Goal: Task Accomplishment & Management: Manage account settings

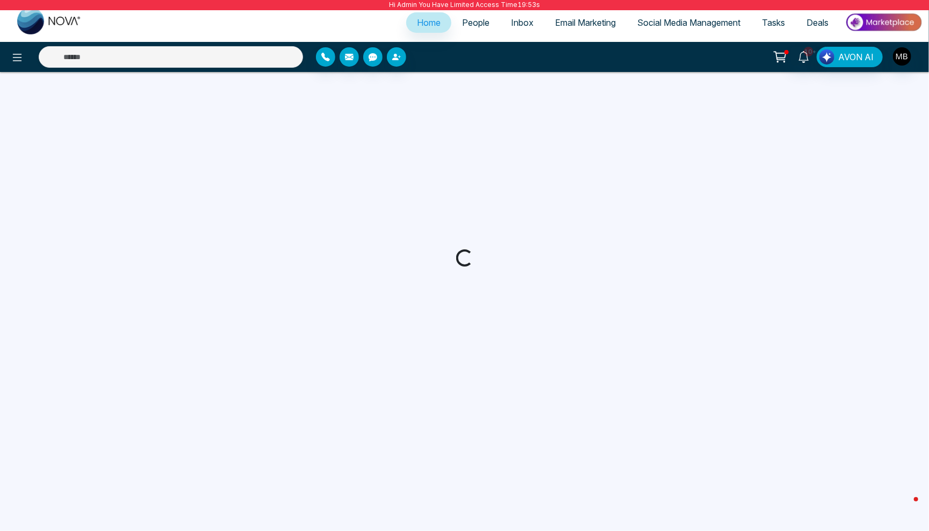
select select "*"
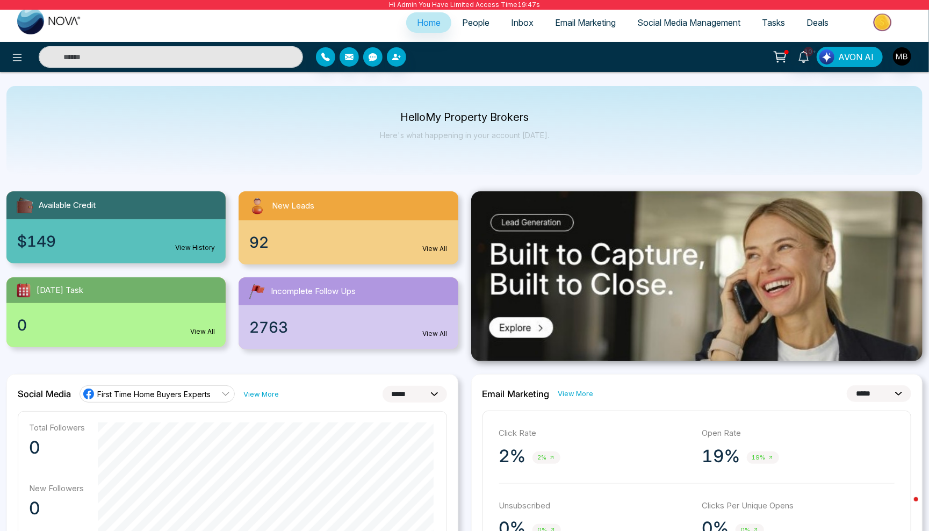
click at [462, 26] on span "People" at bounding box center [475, 22] width 27 height 11
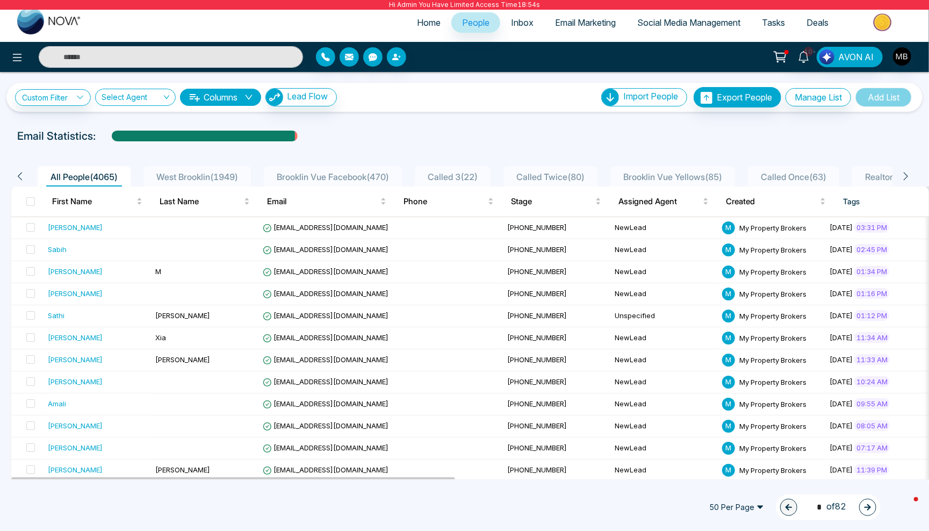
click at [26, 111] on div "Custom Filter Choose a filter Cancel Apply Select Agent Columns Lead Flow Impor…" at bounding box center [464, 97] width 916 height 29
click at [47, 101] on link "Custom Filter" at bounding box center [53, 97] width 76 height 17
click at [56, 121] on input "search" at bounding box center [74, 122] width 87 height 16
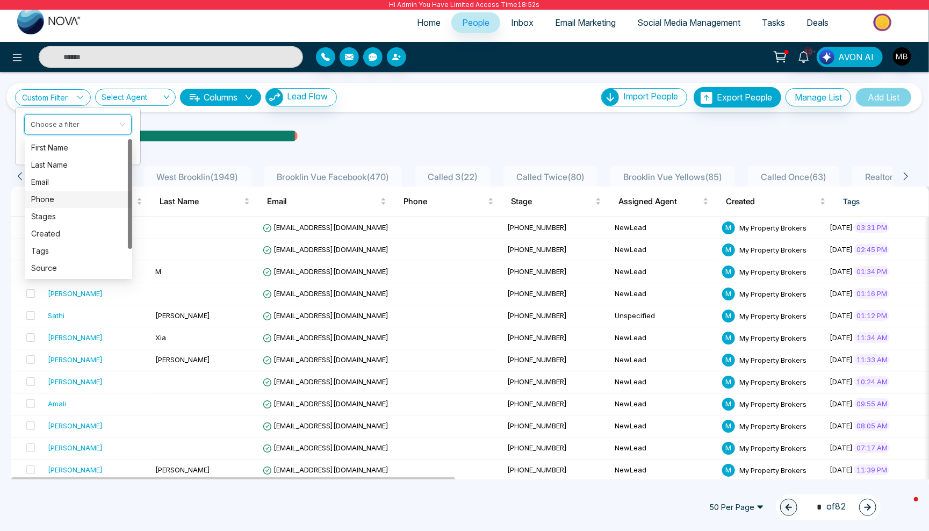
click at [55, 199] on div "Phone" at bounding box center [78, 199] width 95 height 12
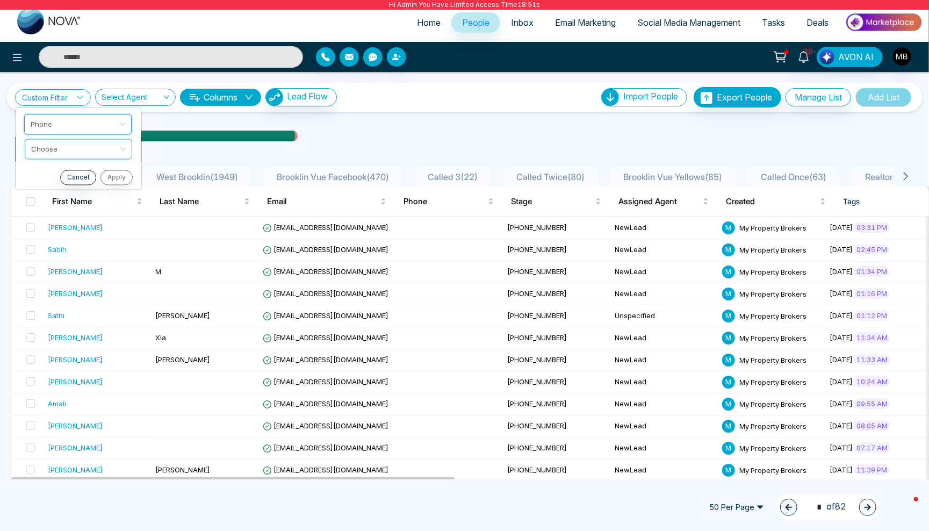
click at [87, 155] on input "search" at bounding box center [74, 147] width 87 height 16
click at [74, 192] on div "Is Empty" at bounding box center [78, 190] width 95 height 12
click at [117, 177] on button "Apply" at bounding box center [115, 177] width 32 height 15
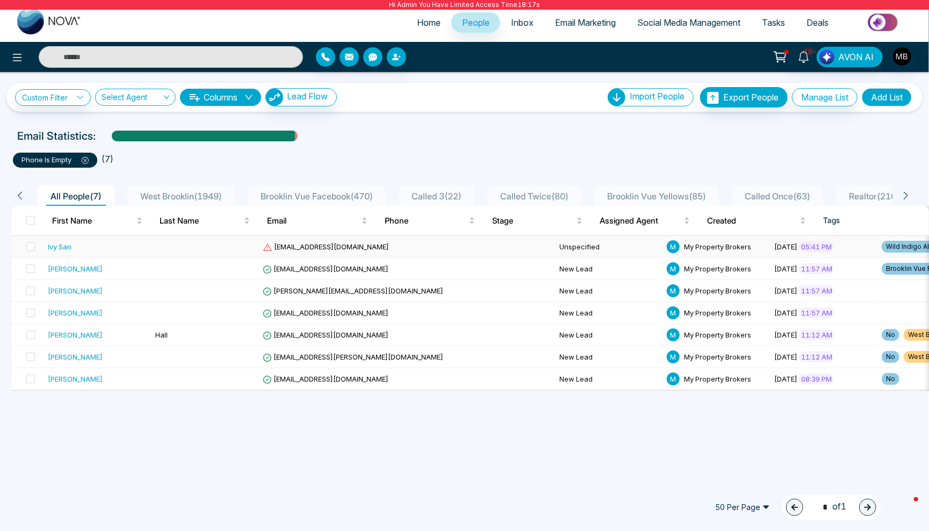
click at [221, 242] on td at bounding box center [204, 247] width 107 height 22
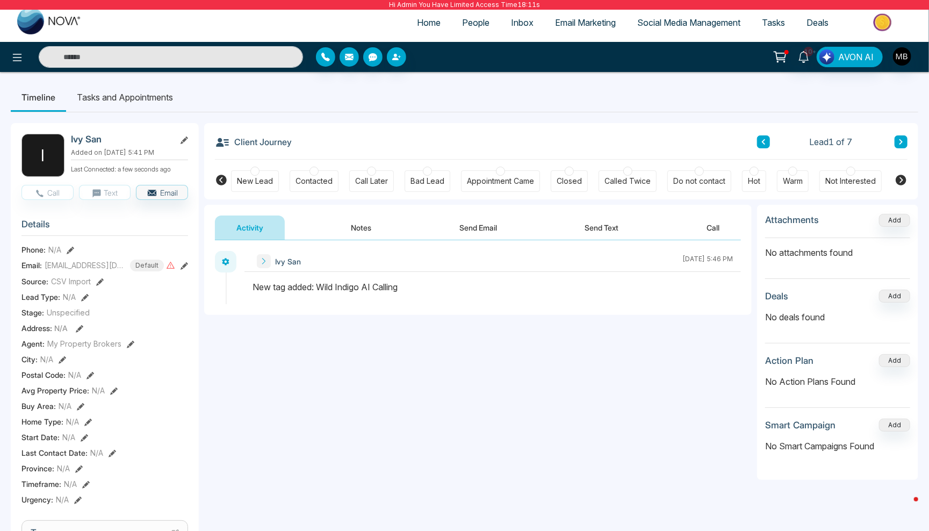
click at [70, 253] on icon at bounding box center [71, 251] width 8 height 8
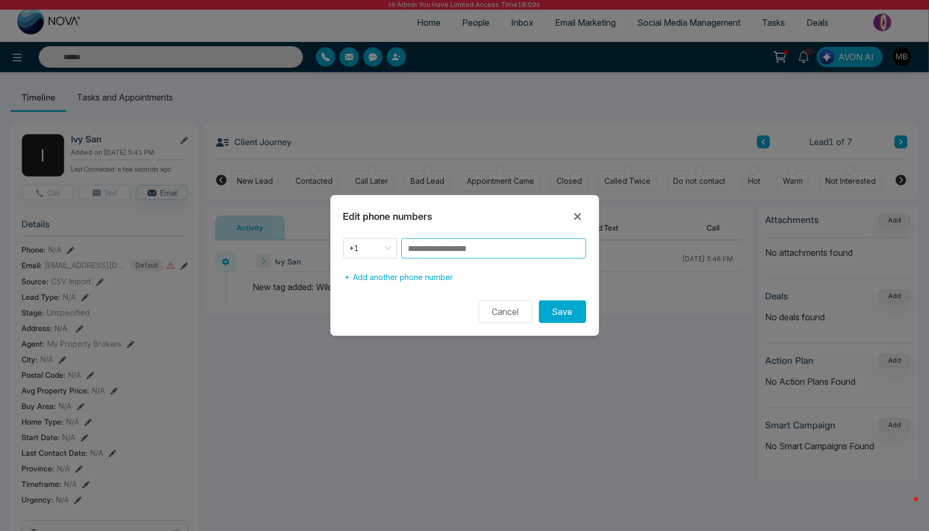
click at [428, 246] on input at bounding box center [493, 248] width 185 height 20
click at [453, 250] on input "**********" at bounding box center [493, 248] width 185 height 20
click at [570, 307] on button "Save" at bounding box center [562, 311] width 47 height 23
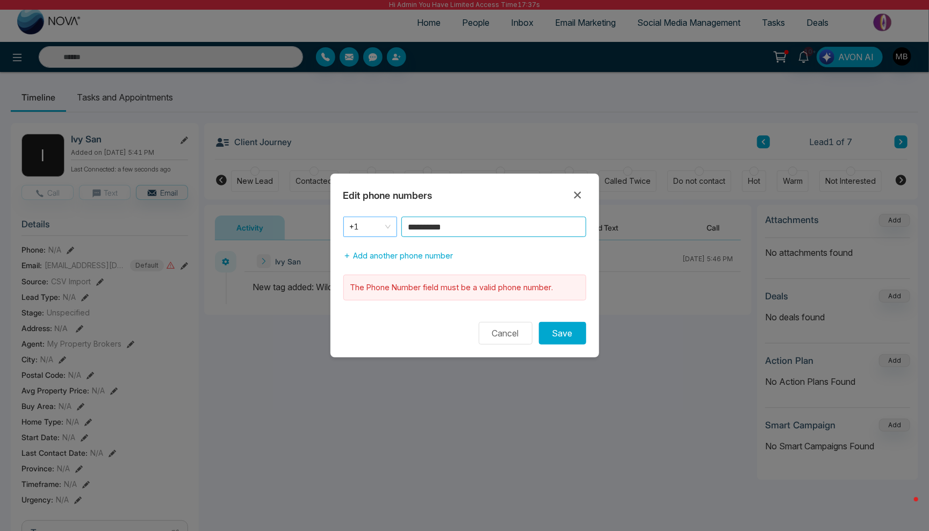
drag, startPoint x: 467, startPoint y: 227, endPoint x: 380, endPoint y: 225, distance: 87.1
click at [380, 225] on div "**********" at bounding box center [464, 227] width 243 height 20
type input "**********"
click at [576, 330] on button "Save" at bounding box center [562, 333] width 47 height 23
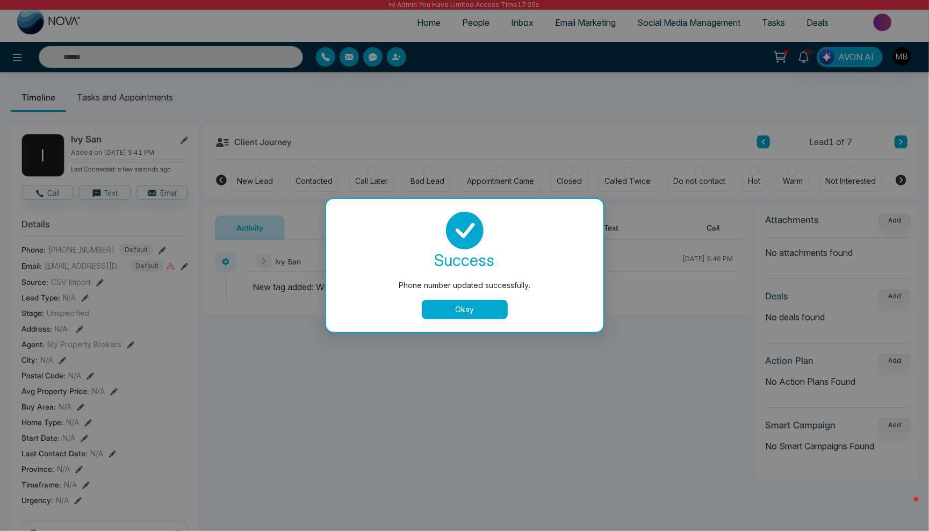
click at [486, 309] on button "Okay" at bounding box center [465, 309] width 86 height 19
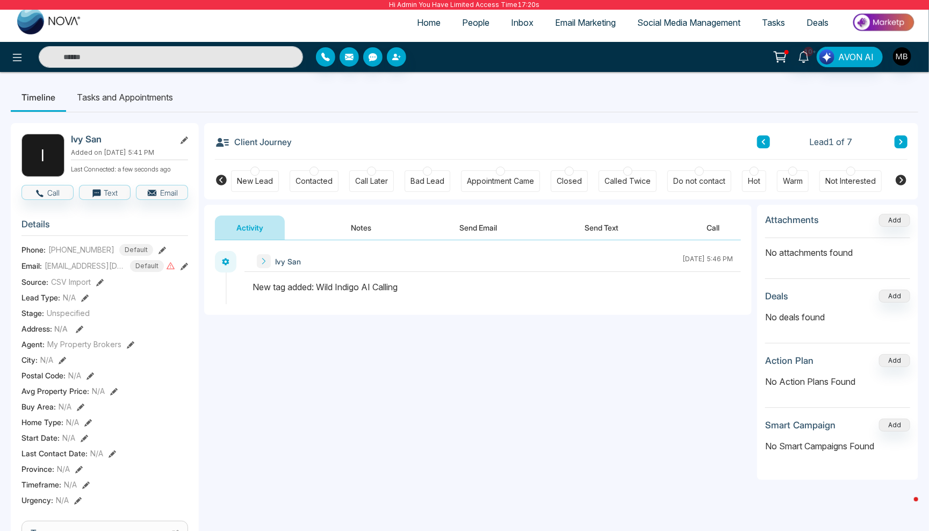
click at [159, 254] on icon at bounding box center [163, 251] width 8 height 8
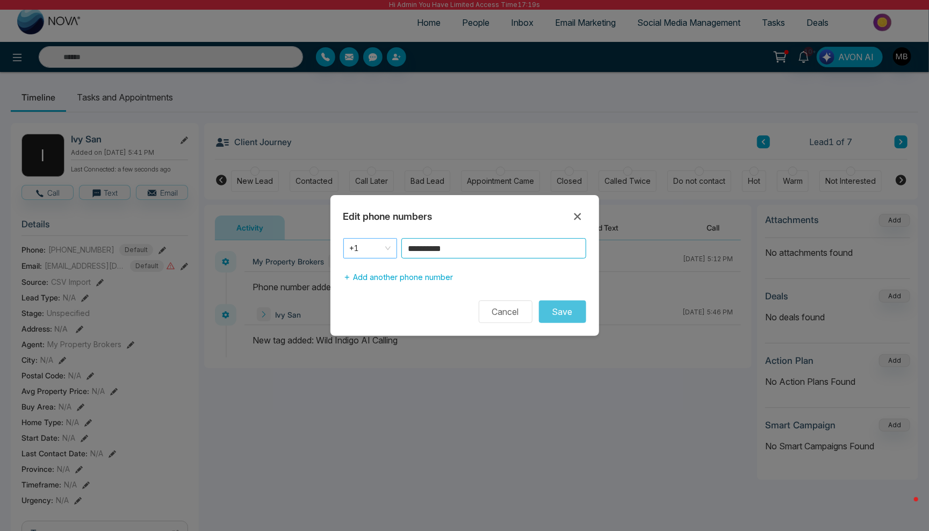
drag, startPoint x: 464, startPoint y: 246, endPoint x: 371, endPoint y: 244, distance: 93.0
click at [371, 244] on div "**********" at bounding box center [464, 248] width 243 height 20
type input "**********"
click at [585, 315] on button "Save" at bounding box center [562, 311] width 47 height 23
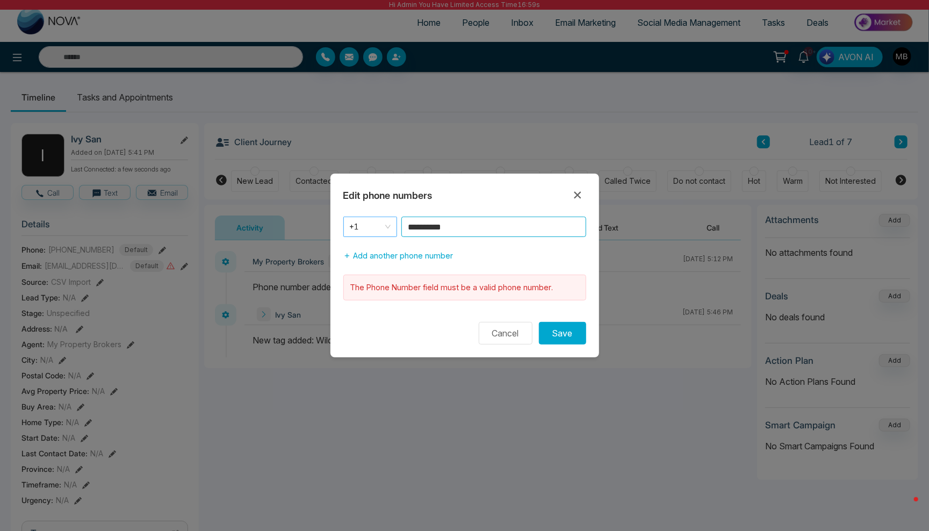
drag, startPoint x: 474, startPoint y: 224, endPoint x: 374, endPoint y: 225, distance: 100.0
click at [374, 225] on div "**********" at bounding box center [464, 227] width 243 height 20
click at [582, 197] on icon at bounding box center [577, 195] width 13 height 13
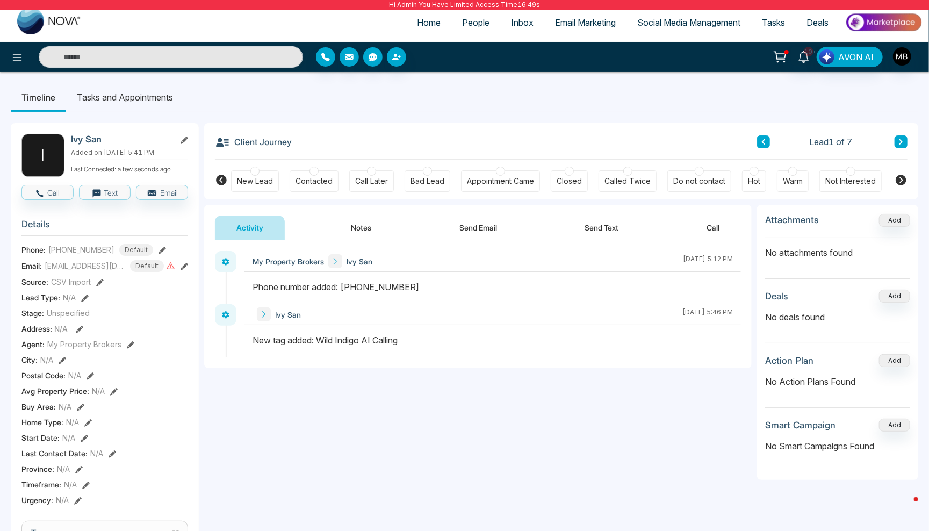
click at [159, 254] on icon at bounding box center [163, 251] width 8 height 8
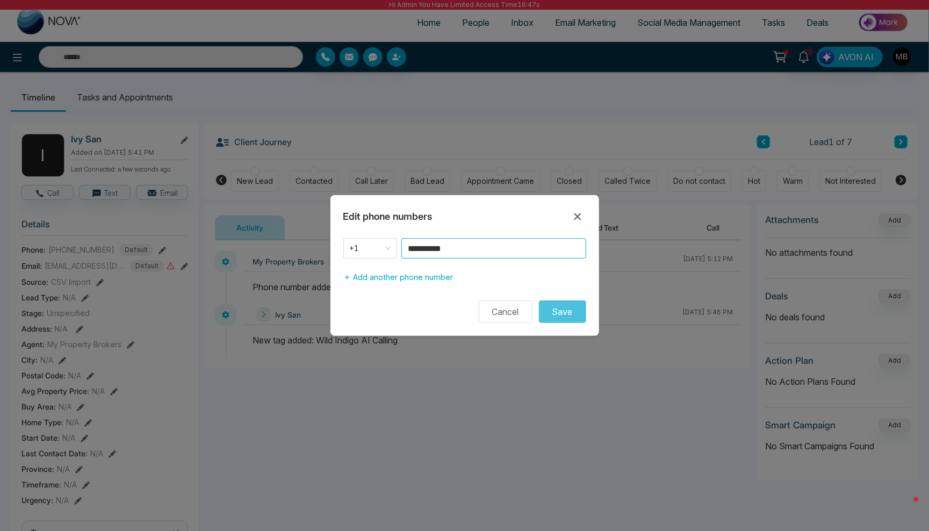
click at [461, 246] on input "**********" at bounding box center [493, 248] width 185 height 20
click at [500, 318] on button "Cancel" at bounding box center [506, 311] width 54 height 23
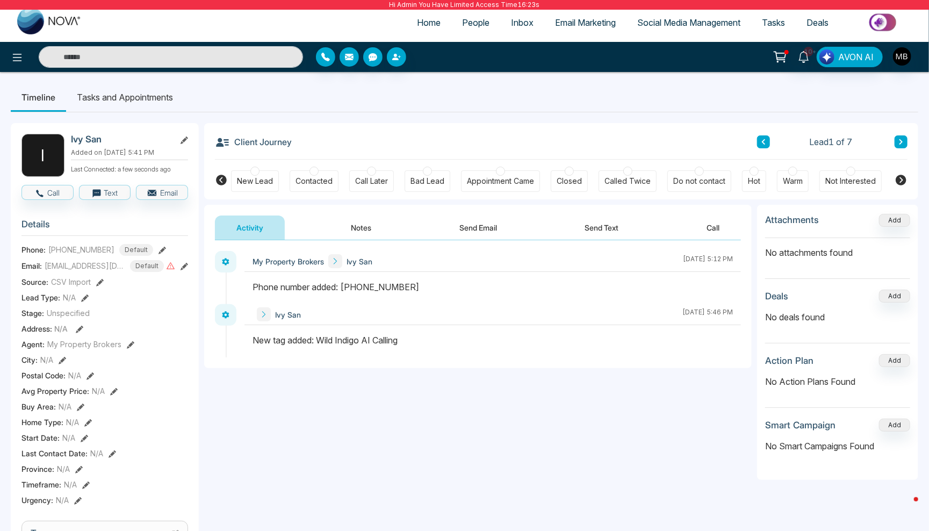
click at [159, 255] on button at bounding box center [163, 249] width 8 height 11
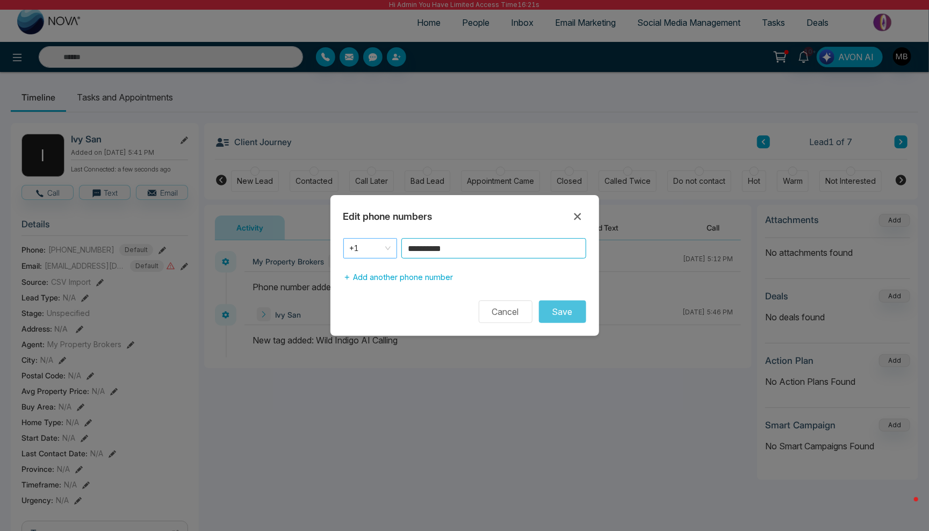
drag, startPoint x: 458, startPoint y: 250, endPoint x: 346, endPoint y: 255, distance: 112.4
click at [346, 255] on div "**********" at bounding box center [464, 248] width 243 height 20
click at [576, 217] on icon at bounding box center [577, 216] width 7 height 7
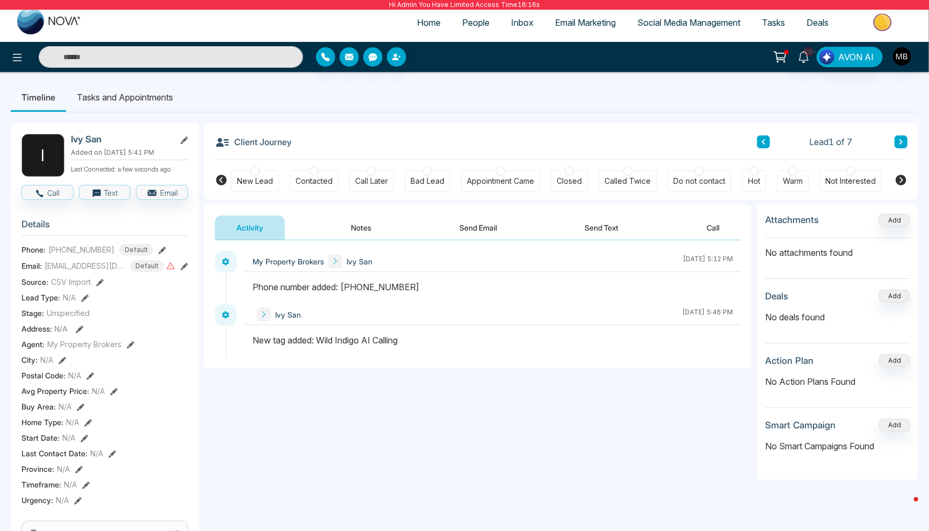
click at [159, 253] on icon at bounding box center [163, 251] width 8 height 8
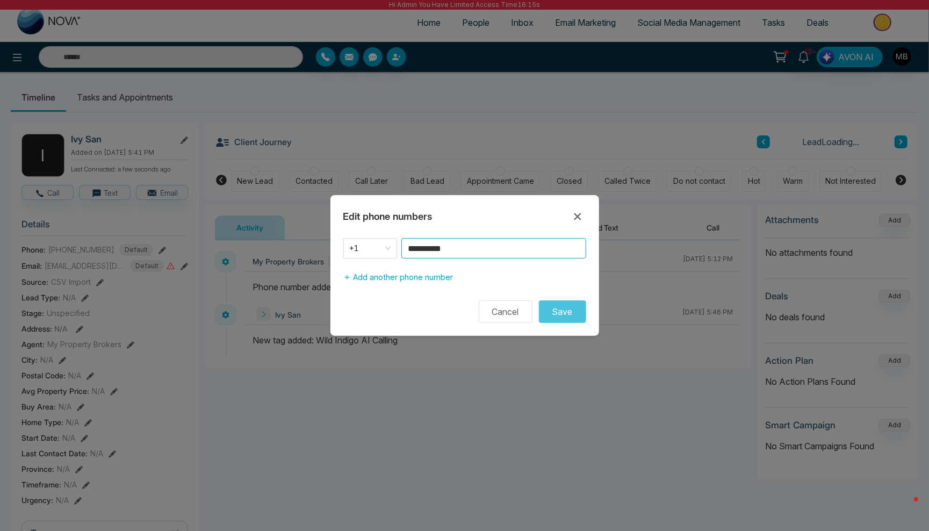
click at [459, 249] on input "**********" at bounding box center [493, 248] width 185 height 20
type input "*"
type input "**********"
click at [581, 299] on form "**********" at bounding box center [464, 280] width 269 height 85
click at [574, 308] on button "Save" at bounding box center [562, 311] width 47 height 23
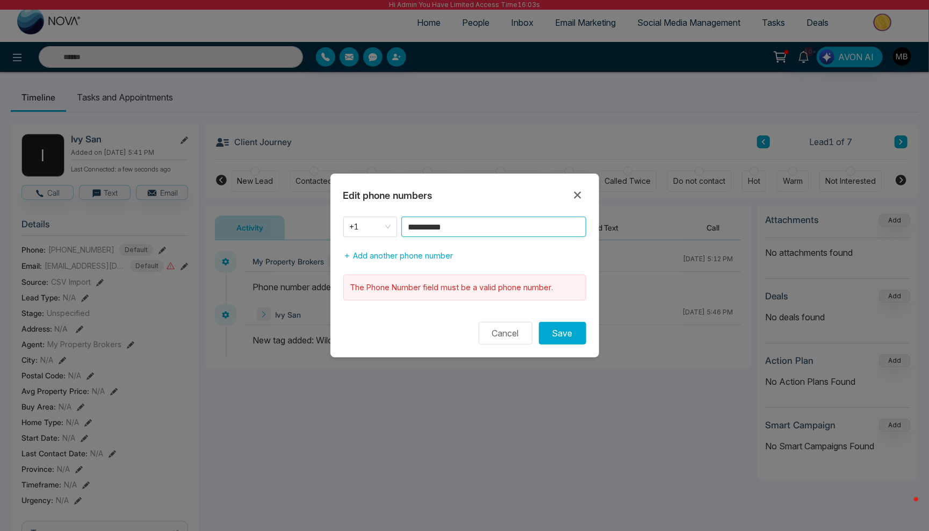
click at [493, 221] on input "**********" at bounding box center [493, 227] width 185 height 20
click at [578, 192] on icon at bounding box center [577, 195] width 13 height 13
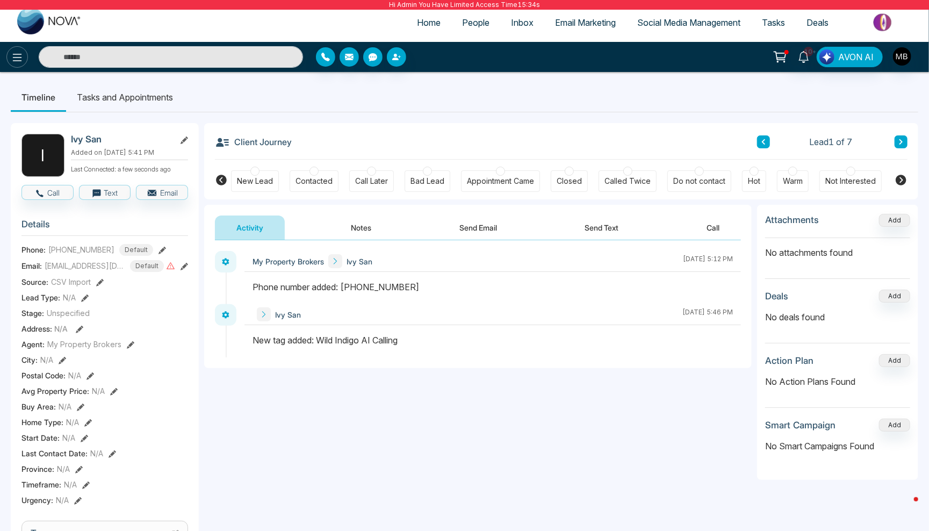
click at [11, 61] on icon at bounding box center [17, 57] width 13 height 13
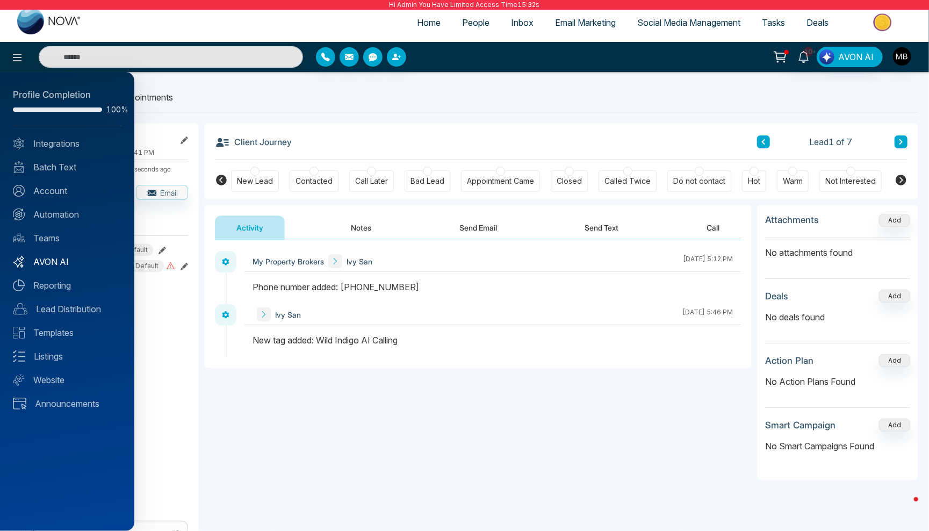
click at [62, 261] on link "AVON AI" at bounding box center [67, 261] width 109 height 13
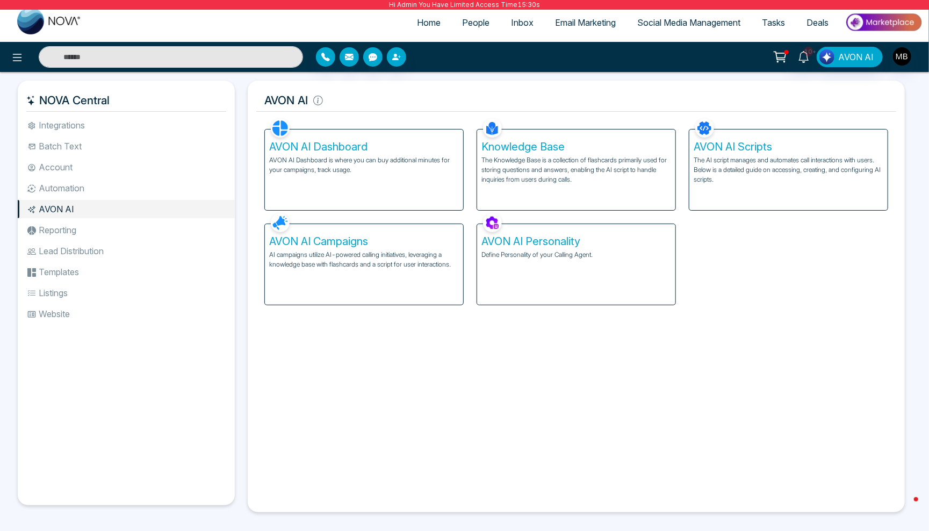
click at [371, 269] on p "AI campaigns utilize AI-powered calling initiatives, leveraging a knowledge bas…" at bounding box center [364, 259] width 190 height 19
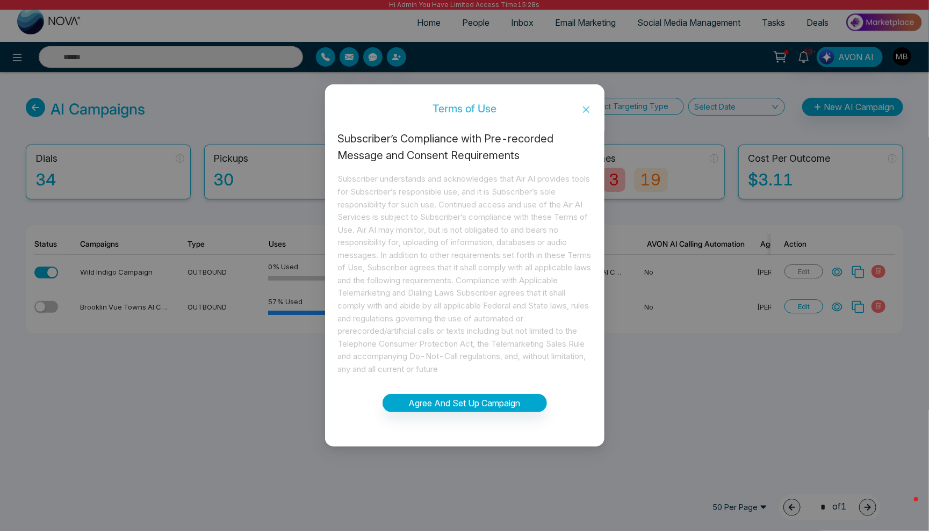
click at [478, 404] on button "Agree And Set Up Campaign" at bounding box center [465, 403] width 164 height 18
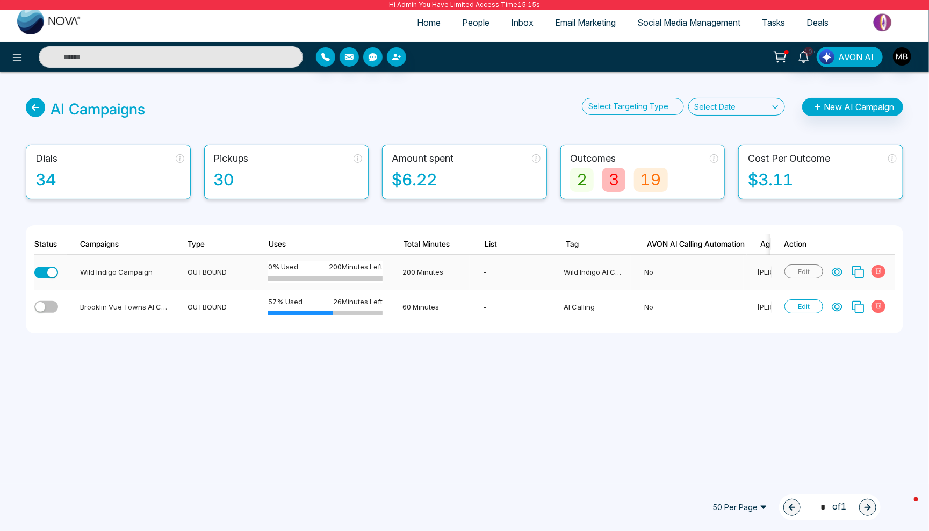
click at [58, 262] on td at bounding box center [50, 272] width 32 height 35
click at [45, 274] on button "button" at bounding box center [46, 273] width 24 height 12
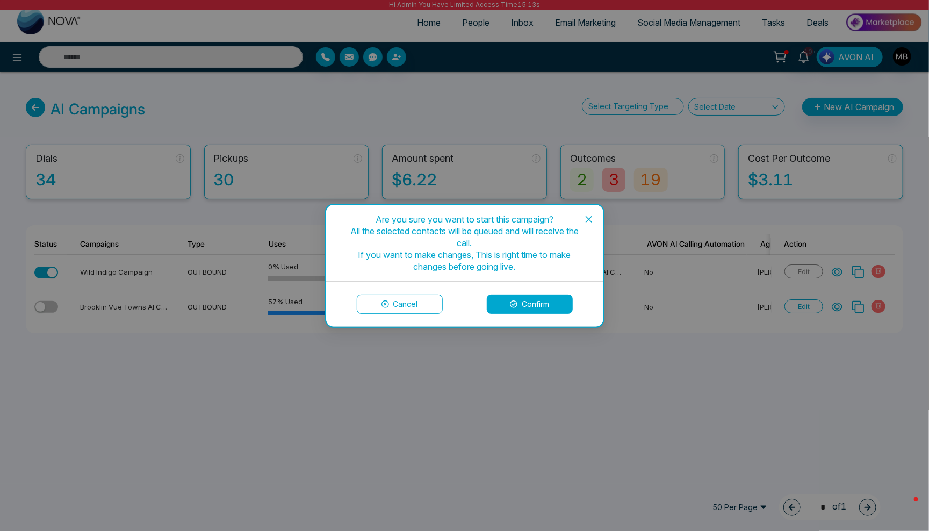
click at [513, 310] on button "Confirm" at bounding box center [530, 303] width 86 height 19
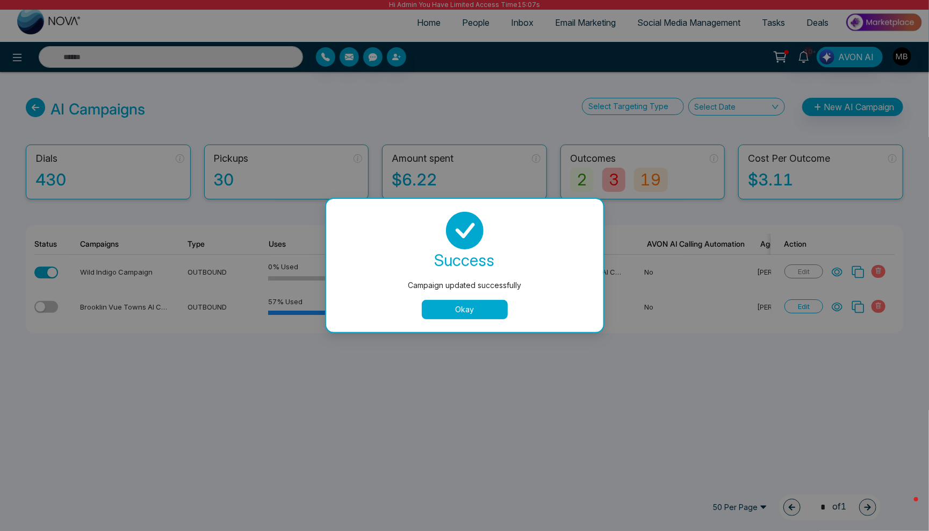
click at [474, 316] on button "Okay" at bounding box center [465, 309] width 86 height 19
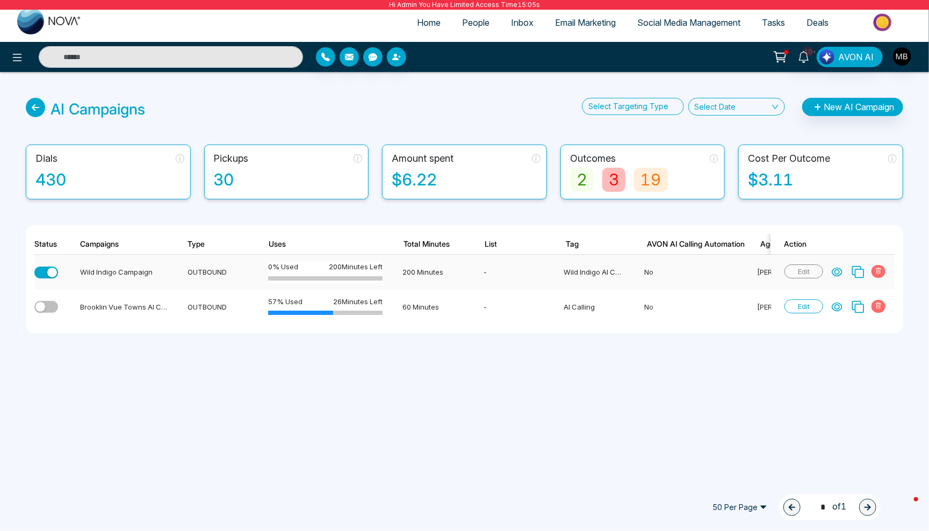
click at [47, 271] on div "button" at bounding box center [52, 273] width 10 height 10
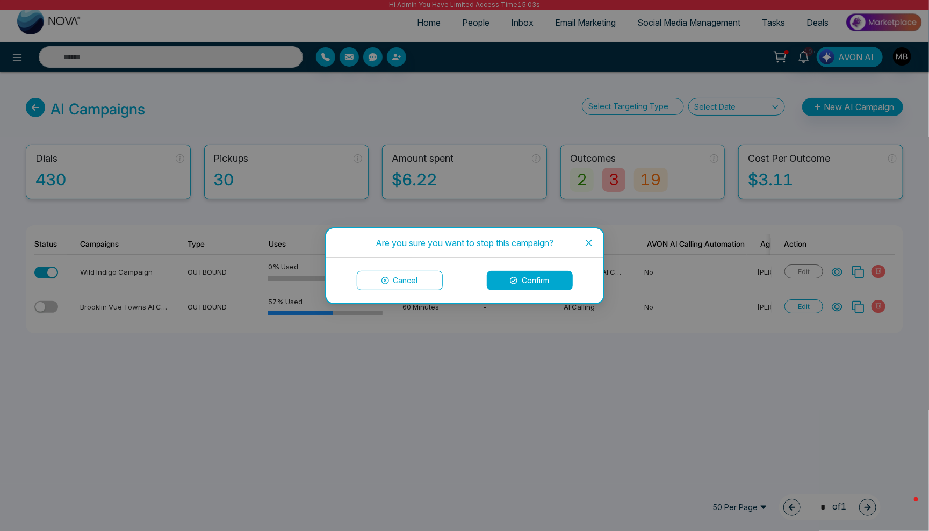
click at [512, 280] on icon at bounding box center [514, 281] width 8 height 8
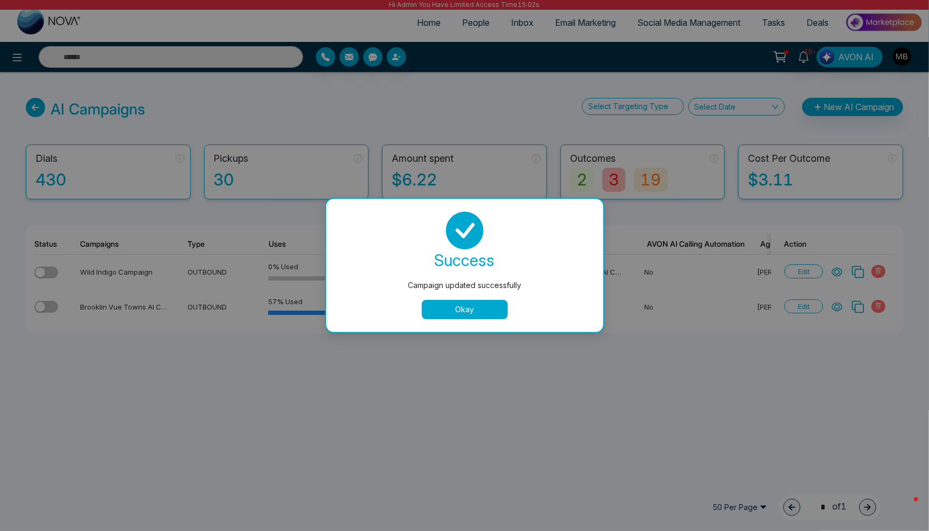
click at [469, 310] on button "Okay" at bounding box center [465, 309] width 86 height 19
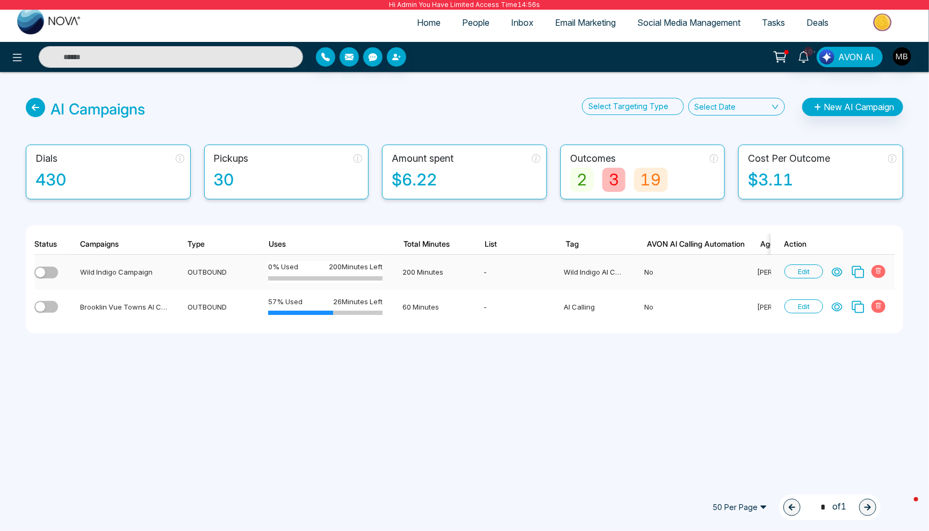
click at [49, 271] on button "button" at bounding box center [46, 273] width 24 height 12
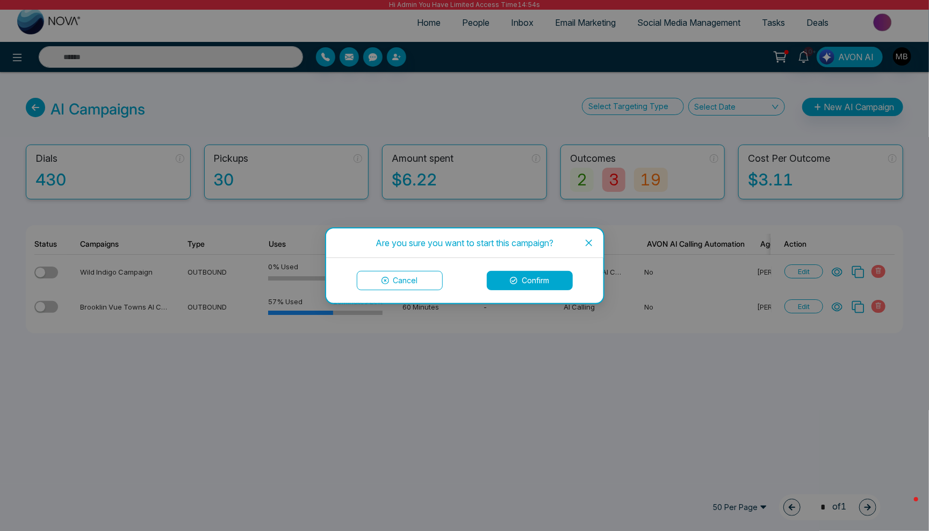
click at [526, 278] on button "Confirm" at bounding box center [530, 280] width 86 height 19
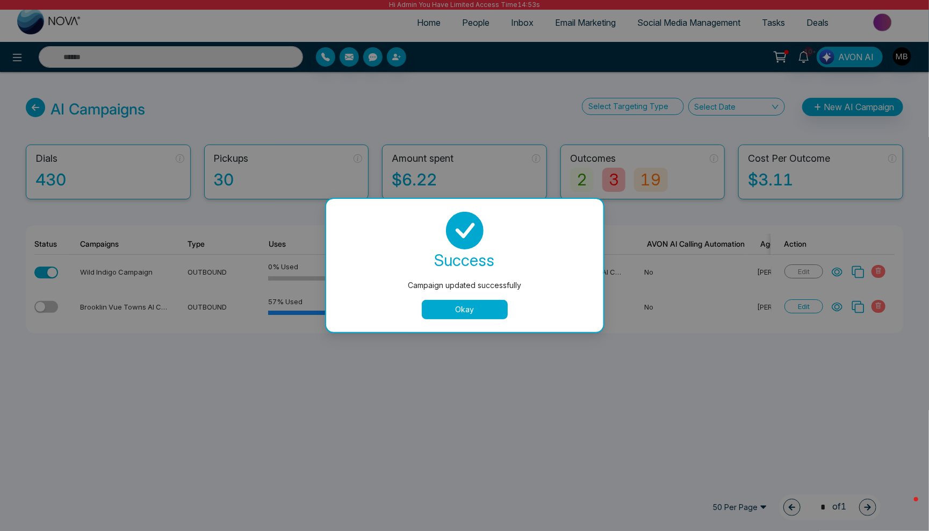
click at [468, 310] on button "Okay" at bounding box center [465, 309] width 86 height 19
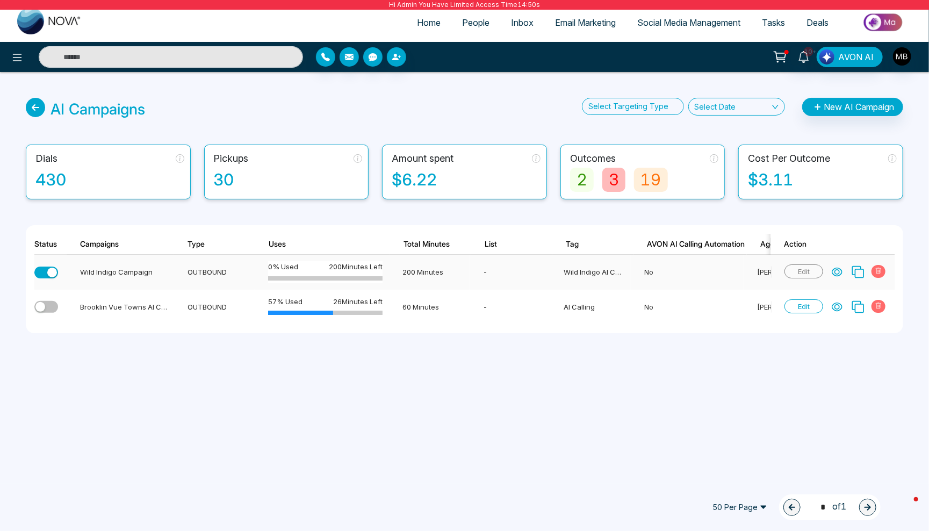
click at [52, 269] on div "button" at bounding box center [52, 273] width 10 height 10
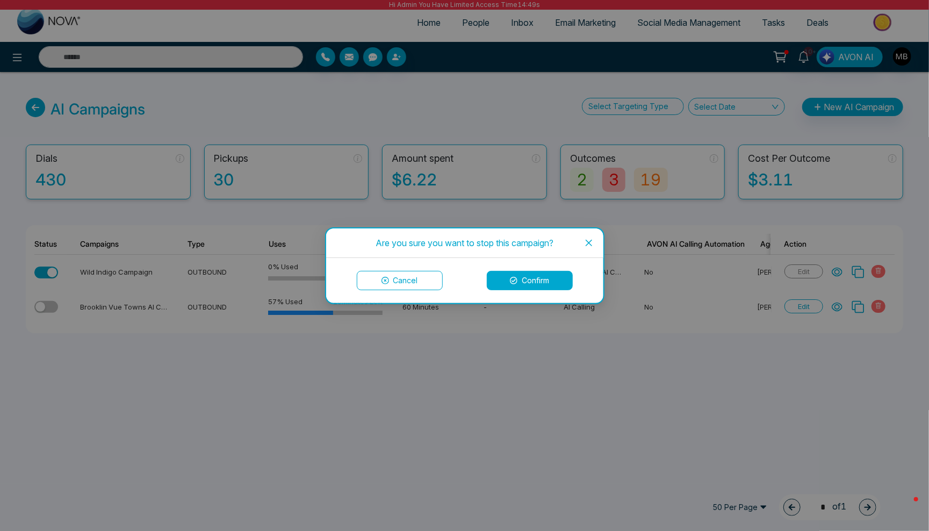
click at [516, 277] on icon at bounding box center [514, 281] width 8 height 8
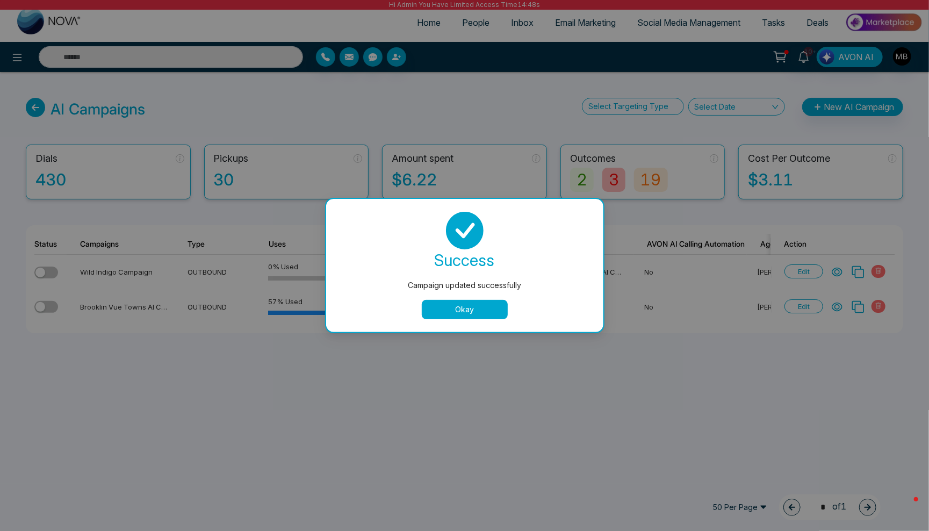
click at [491, 309] on button "Okay" at bounding box center [465, 309] width 86 height 19
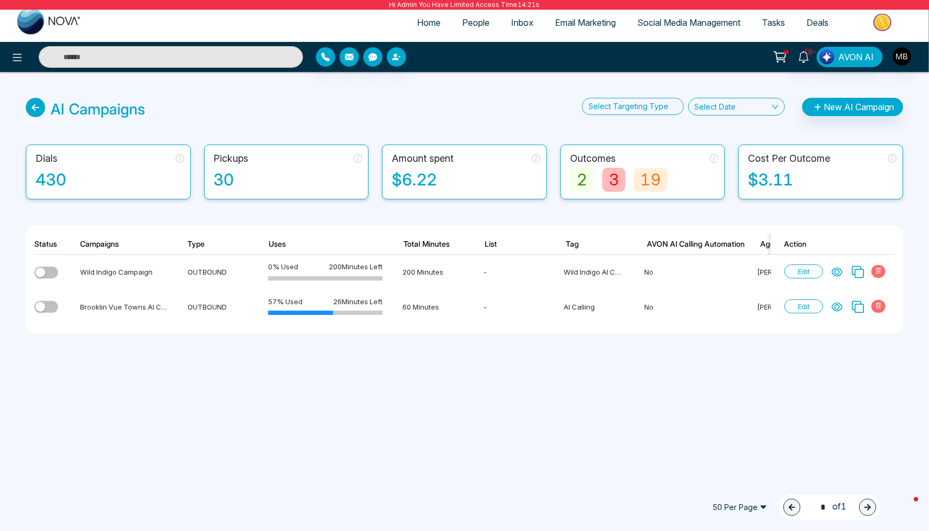
click at [897, 54] on img "button" at bounding box center [902, 56] width 18 height 18
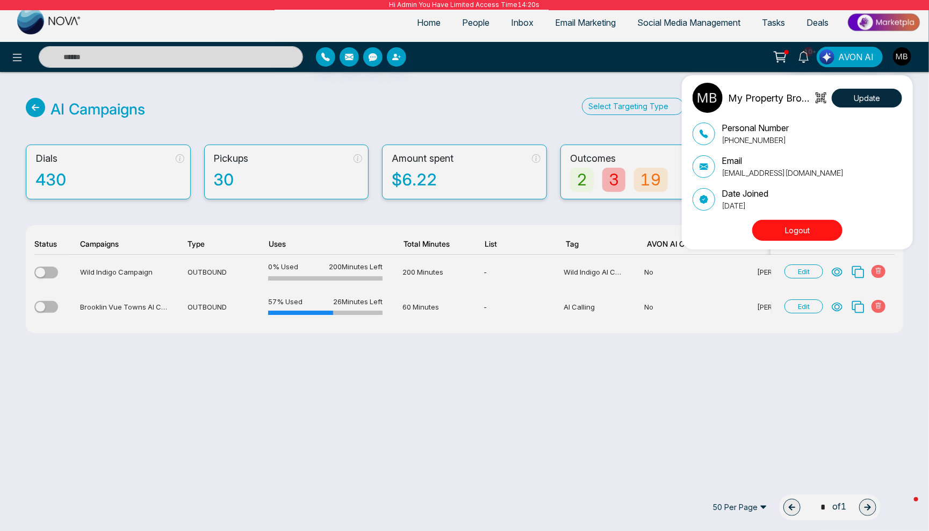
click at [815, 232] on button "Logout" at bounding box center [797, 230] width 90 height 21
